Goal: Task Accomplishment & Management: Manage account settings

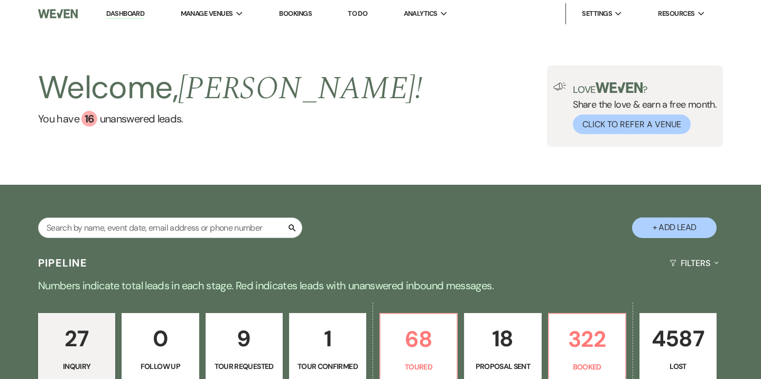
click at [293, 10] on link "Bookings" at bounding box center [295, 13] width 33 height 9
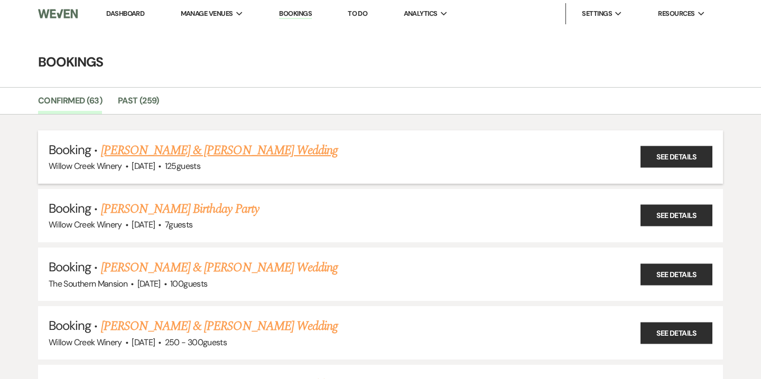
click at [121, 150] on link "[PERSON_NAME] & [PERSON_NAME] Wedding" at bounding box center [219, 150] width 237 height 19
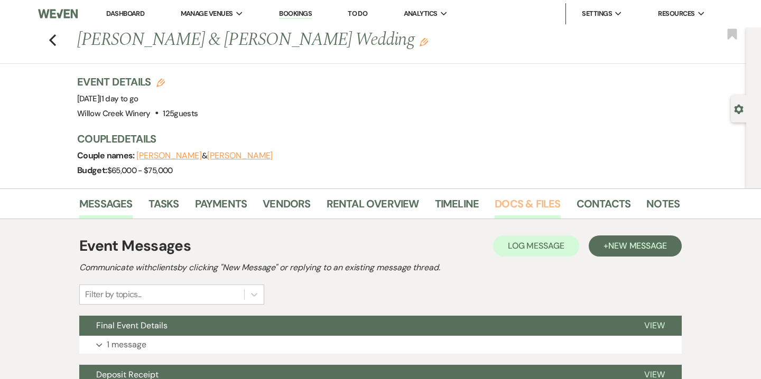
click at [518, 208] on link "Docs & Files" at bounding box center [527, 206] width 66 height 23
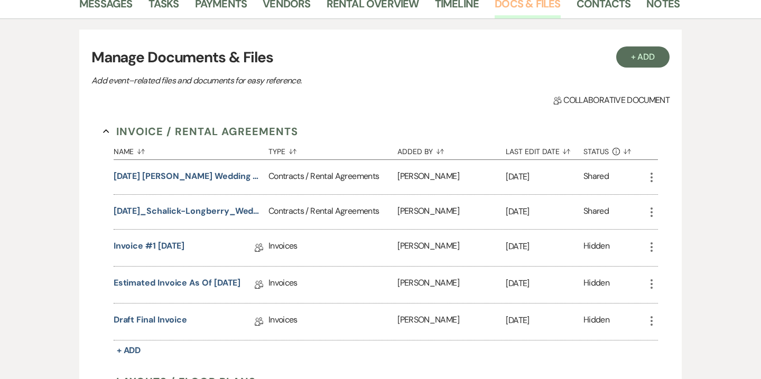
scroll to position [213, 0]
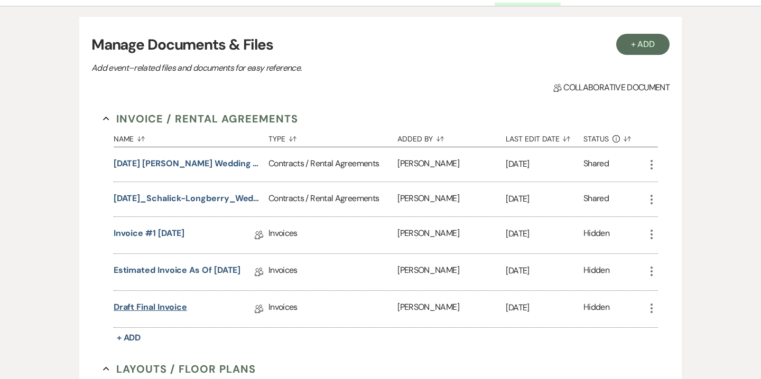
click at [156, 309] on link "Draft Final Invoice" at bounding box center [150, 309] width 73 height 16
